Goal: Task Accomplishment & Management: Use online tool/utility

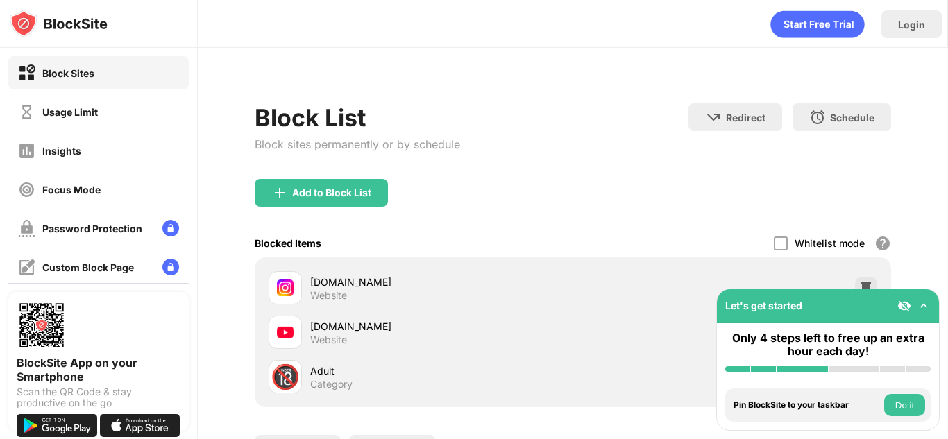
click at [919, 309] on img at bounding box center [924, 306] width 14 height 14
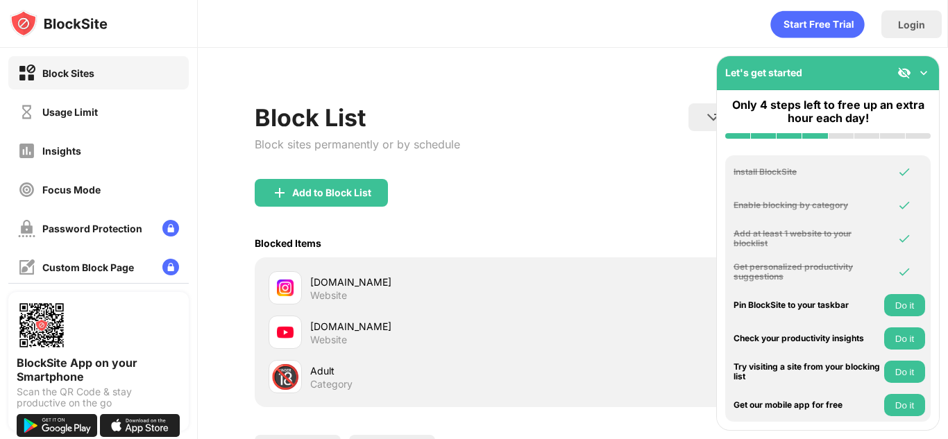
click at [700, 177] on div "Block List Block sites permanently or by schedule Redirect Choose a site to be …" at bounding box center [573, 141] width 636 height 76
drag, startPoint x: 661, startPoint y: 210, endPoint x: 947, endPoint y: -50, distance: 387.1
click at [947, 0] on html "Block Sites Usage Limit Insights Focus Mode Password Protection Custom Block Pa…" at bounding box center [474, 219] width 948 height 439
click at [924, 69] on img at bounding box center [924, 73] width 14 height 14
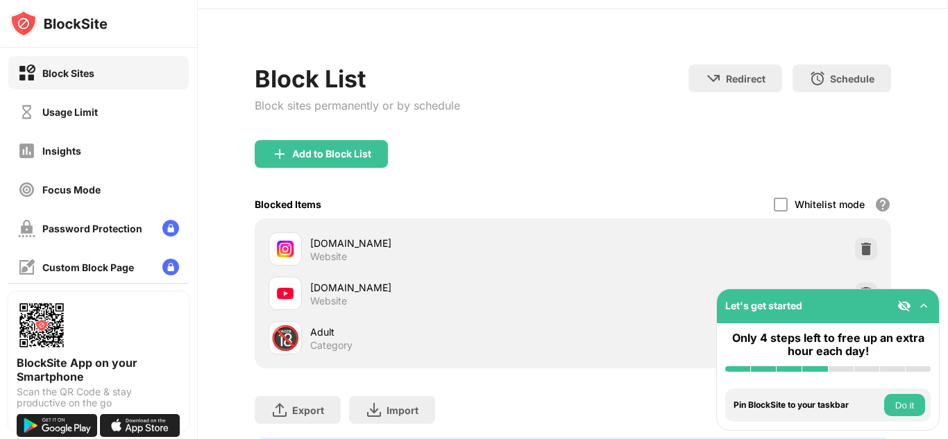
scroll to position [126, 0]
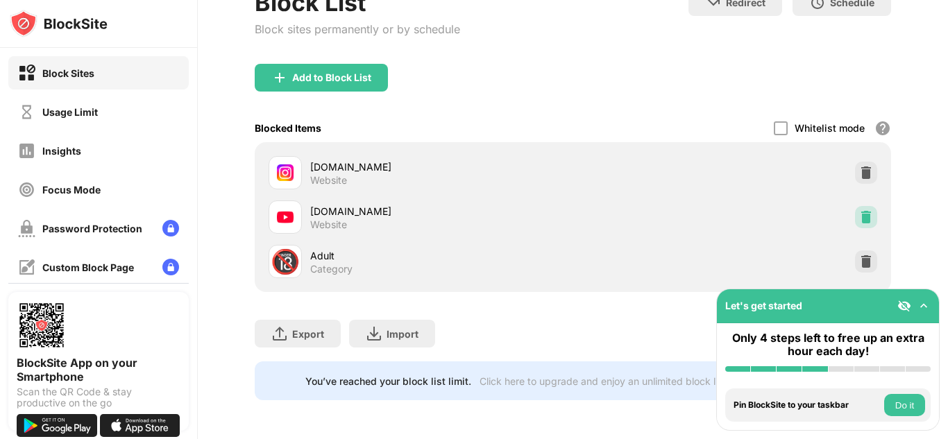
click at [855, 206] on div at bounding box center [866, 217] width 22 height 22
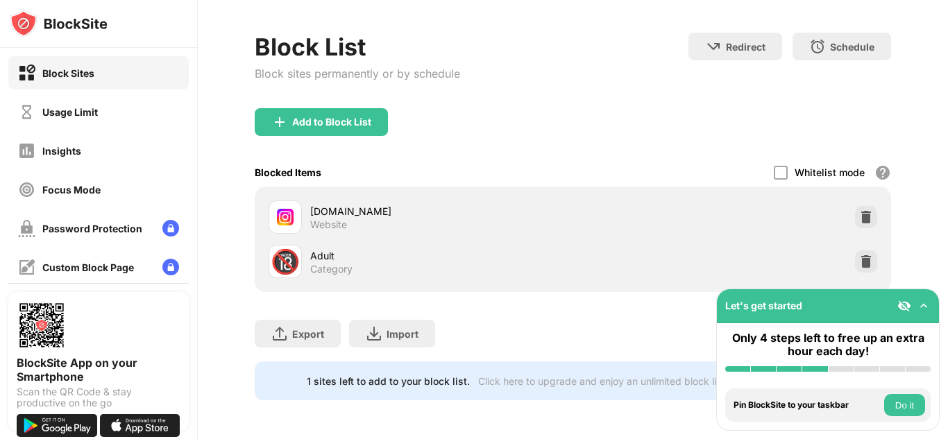
scroll to position [81, 0]
